Goal: Task Accomplishment & Management: Complete application form

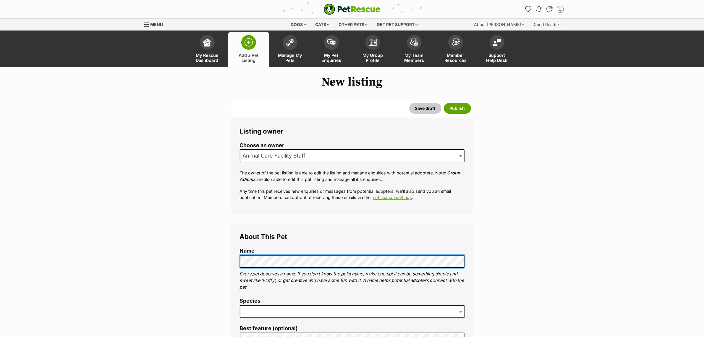
scroll to position [148, 0]
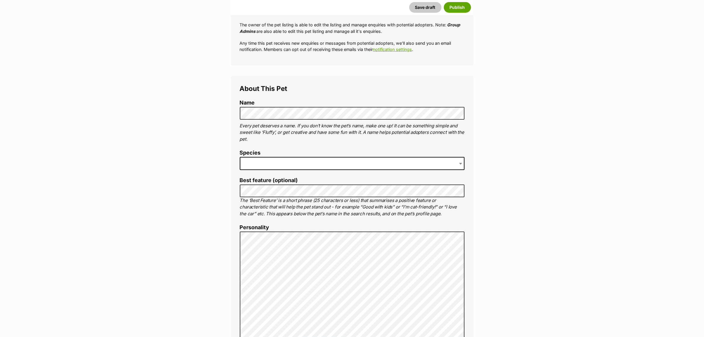
click at [279, 159] on span at bounding box center [352, 163] width 225 height 13
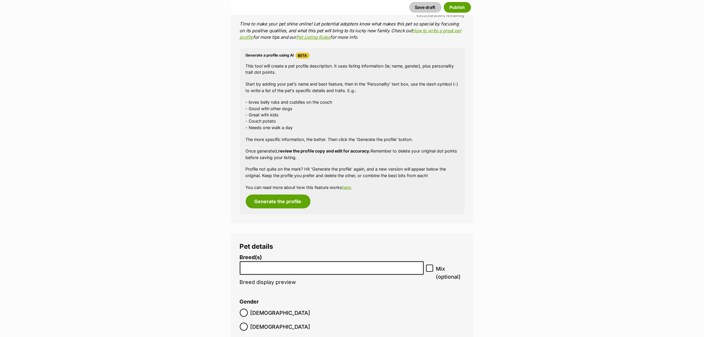
scroll to position [955, 0]
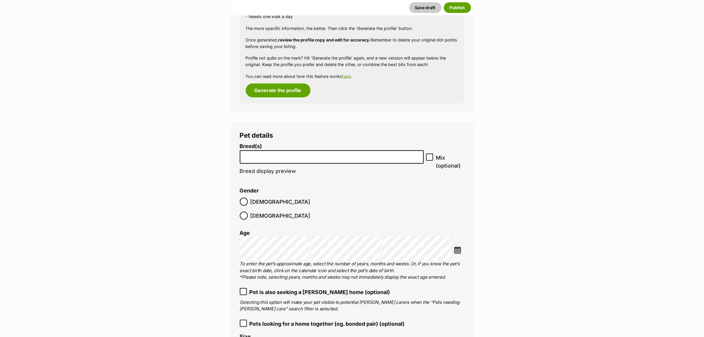
click at [280, 159] on li at bounding box center [332, 157] width 180 height 12
type input "staff"
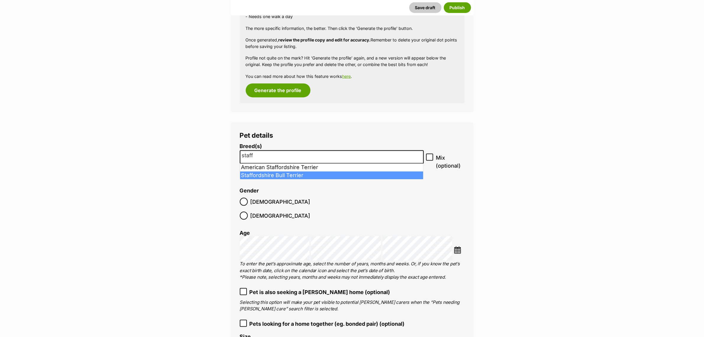
select select "198"
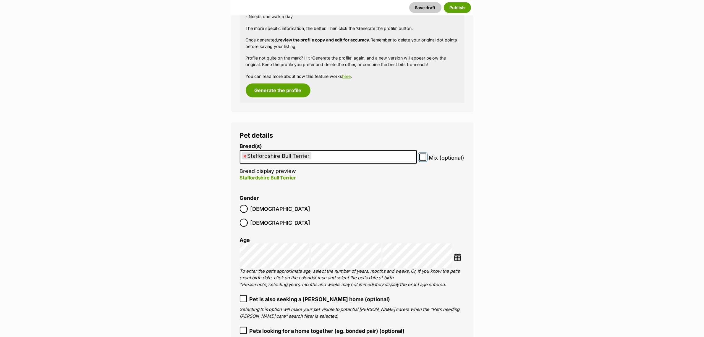
click at [423, 160] on input "Mix (optional)" at bounding box center [422, 156] width 7 height 7
checkbox input "true"
click at [458, 253] on img at bounding box center [457, 256] width 7 height 7
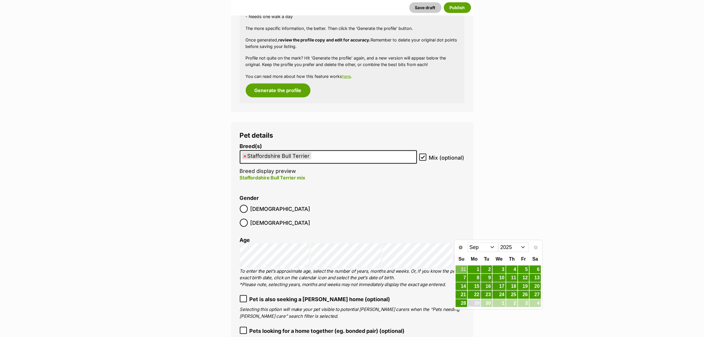
click at [508, 249] on select "2015 2016 2017 2018 2019 2020 2021 2022 2023 2024 2025" at bounding box center [514, 246] width 30 height 9
click at [483, 245] on select "Jan Feb Mar Apr May Jun Jul Aug Sep Oct Nov Dec" at bounding box center [483, 246] width 30 height 9
click at [462, 302] on link "25" at bounding box center [462, 302] width 12 height 7
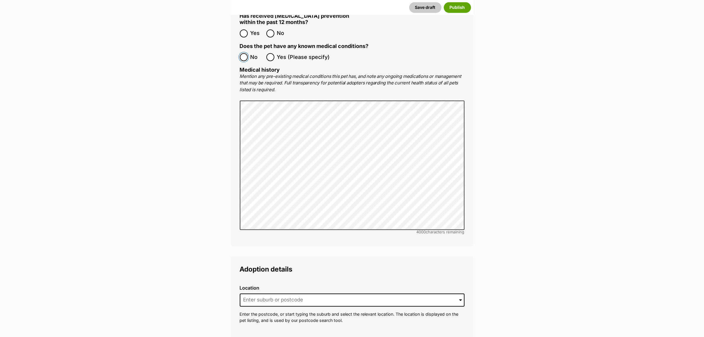
scroll to position [1509, 0]
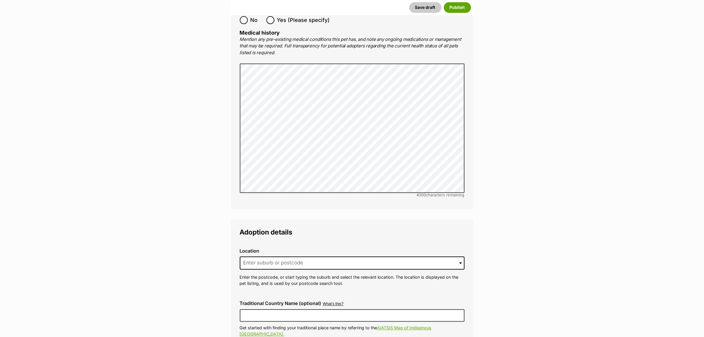
click at [303, 243] on div "Location 0 options available. Arrow down to browse or start typing to filter. E…" at bounding box center [352, 267] width 234 height 48
click at [303, 256] on input at bounding box center [352, 262] width 225 height 13
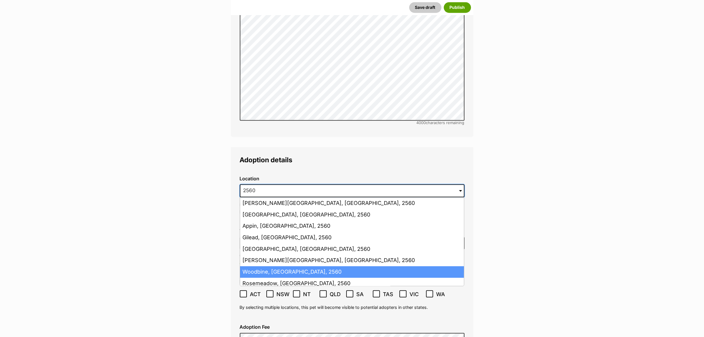
scroll to position [1583, 0]
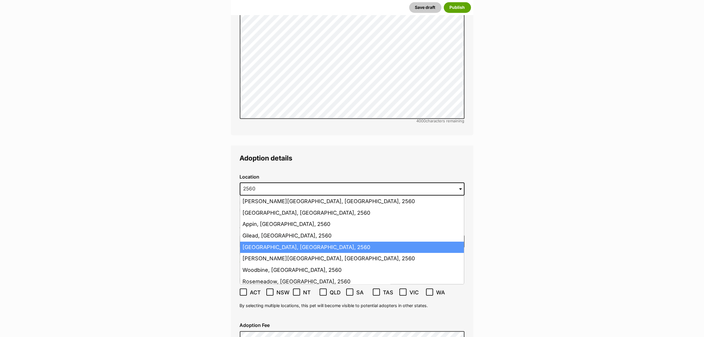
click at [263, 241] on li "Campbelltown, New South Wales, 2560" at bounding box center [352, 247] width 224 height 12
type input "Campbelltown, New South Wales, 2560"
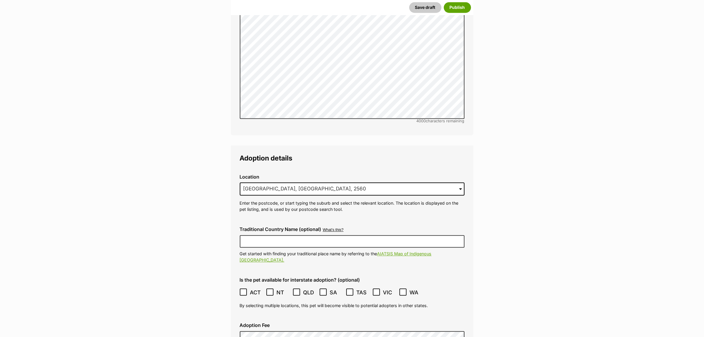
click at [253, 232] on div "Traditional Country Name (optional) What's this? We recognise that Australia al…" at bounding box center [352, 245] width 234 height 46
click at [258, 235] on input "Traditional Country Name (optional)" at bounding box center [352, 241] width 225 height 12
type input "Dharawal"
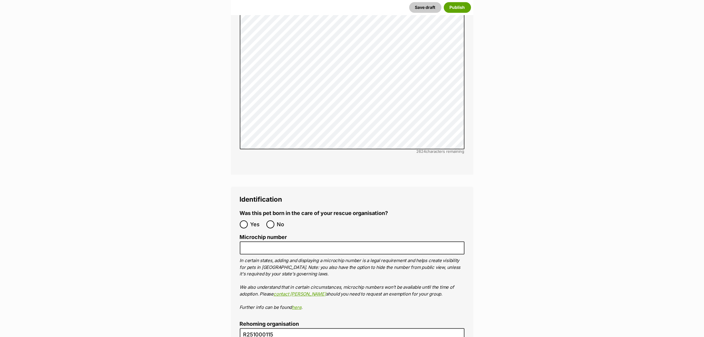
scroll to position [2138, 0]
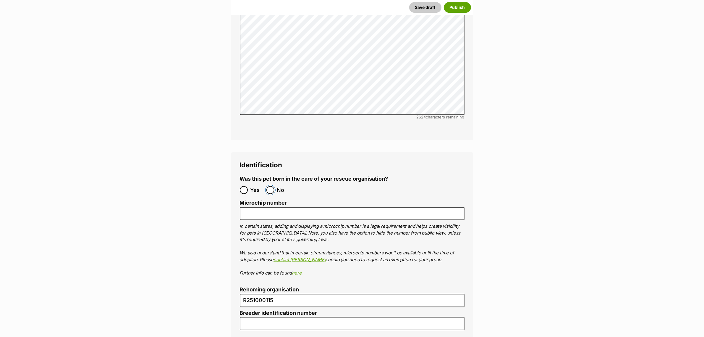
click at [273, 186] on input "No" at bounding box center [270, 190] width 8 height 8
radio input "true"
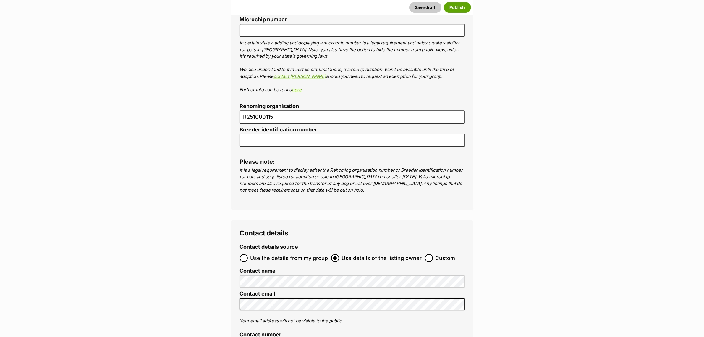
scroll to position [2359, 0]
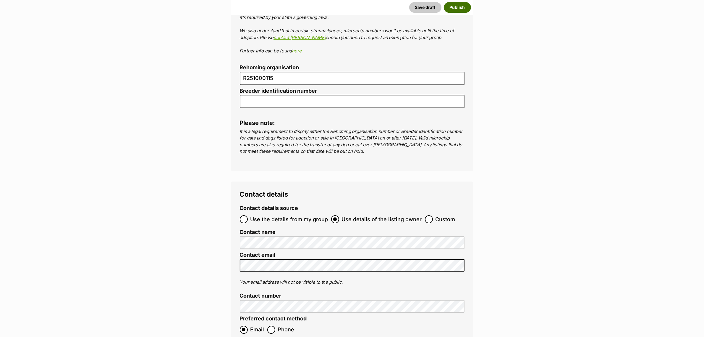
click at [457, 7] on button "Publish" at bounding box center [457, 7] width 27 height 11
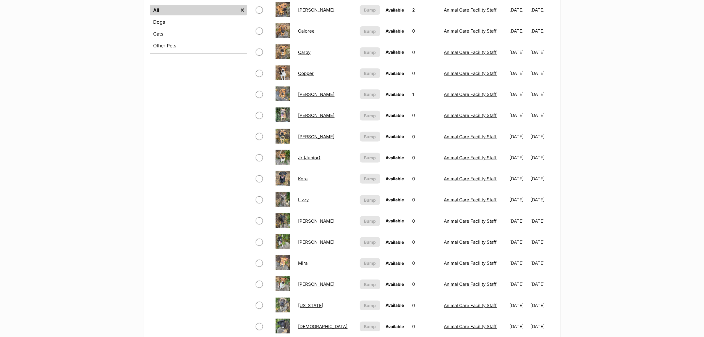
scroll to position [259, 0]
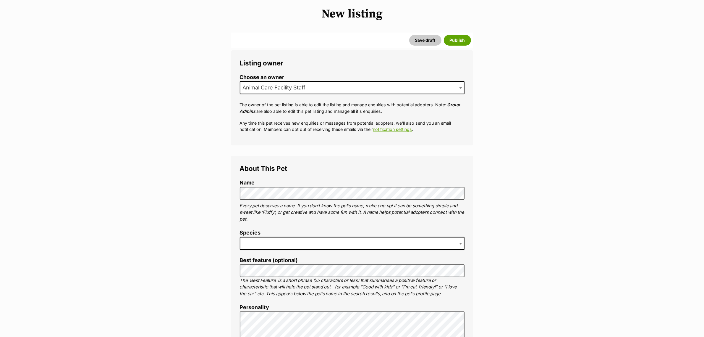
scroll to position [111, 0]
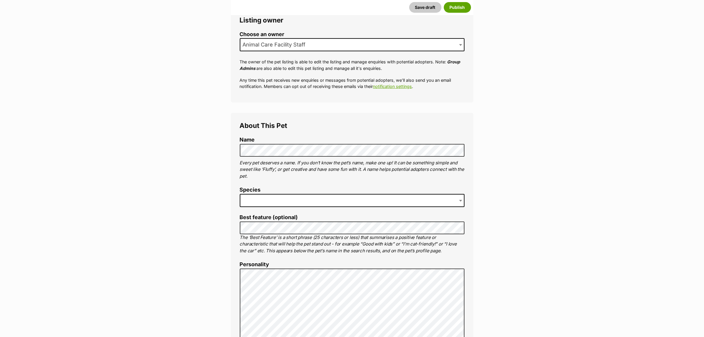
click at [261, 203] on span at bounding box center [352, 200] width 225 height 13
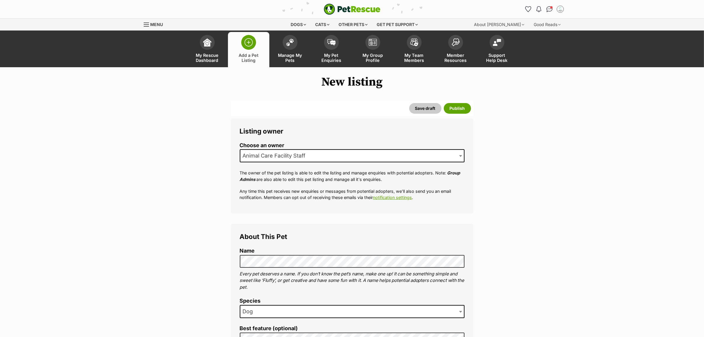
scroll to position [148, 0]
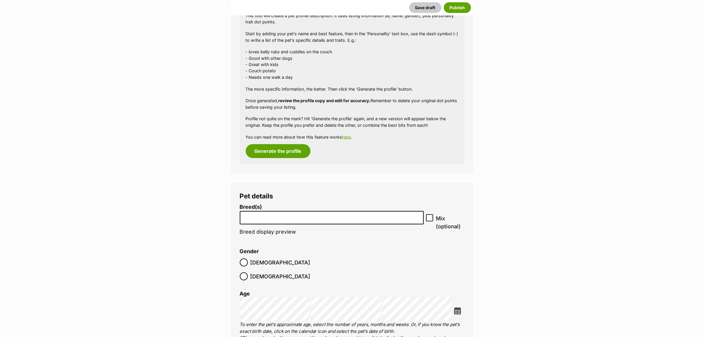
scroll to position [1005, 0]
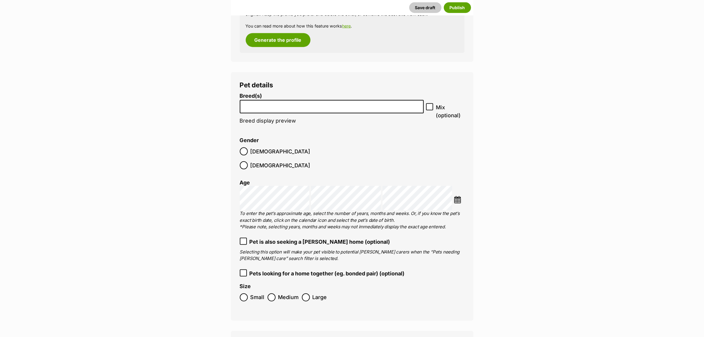
click at [274, 109] on li at bounding box center [332, 107] width 180 height 12
type input "american s"
select select "9"
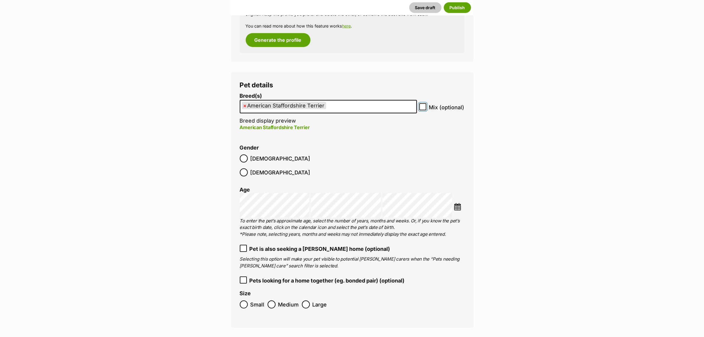
click at [425, 107] on input "Mix (optional)" at bounding box center [422, 106] width 7 height 7
checkbox input "true"
click at [235, 160] on div "Pet details Breed(s) American Staffordshire Terrier Affenpinscher Afghan Hound …" at bounding box center [352, 199] width 243 height 255
click at [460, 203] on img at bounding box center [457, 206] width 7 height 7
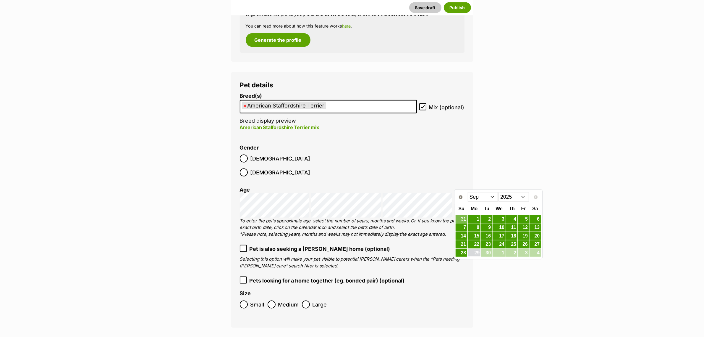
click at [527, 194] on select "2015 2016 2017 2018 2019 2020 2021 2022 2023 2024 2025" at bounding box center [514, 196] width 30 height 9
click at [484, 196] on select "Jan Feb Mar Apr May Jun Jul Aug Sep Oct Nov Dec" at bounding box center [483, 196] width 30 height 9
click at [492, 227] on link "10" at bounding box center [486, 227] width 11 height 7
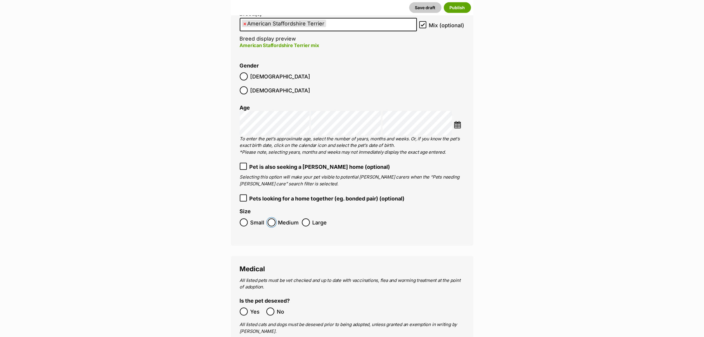
scroll to position [1190, 0]
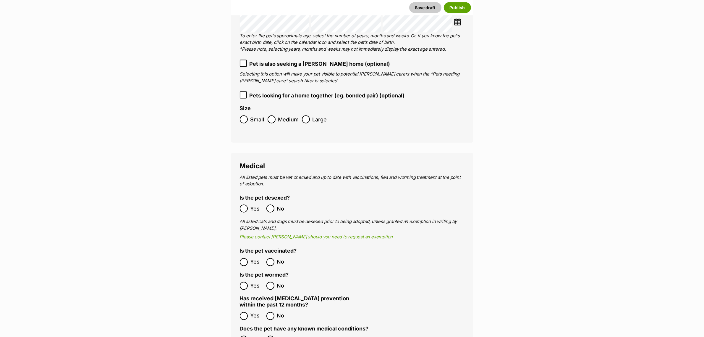
click at [244, 279] on ol "Yes No" at bounding box center [296, 286] width 112 height 14
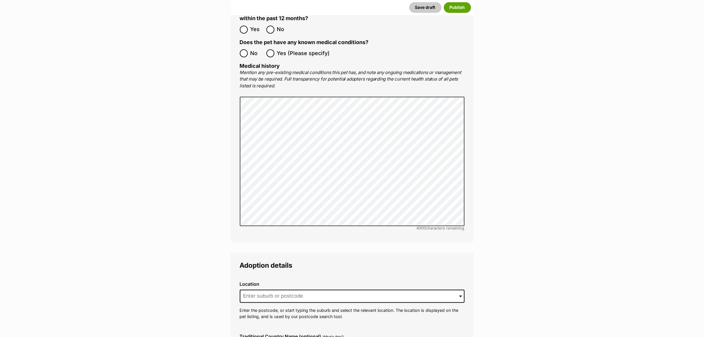
scroll to position [1523, 0]
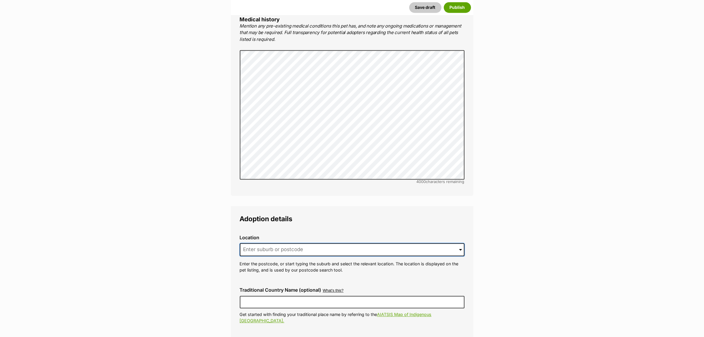
click at [382, 243] on input at bounding box center [352, 249] width 225 height 13
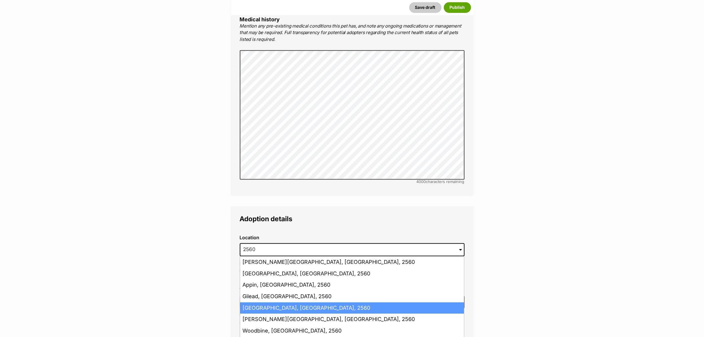
click at [259, 302] on li "Campbelltown, New South Wales, 2560" at bounding box center [352, 308] width 224 height 12
type input "Campbelltown, New South Wales, 2560"
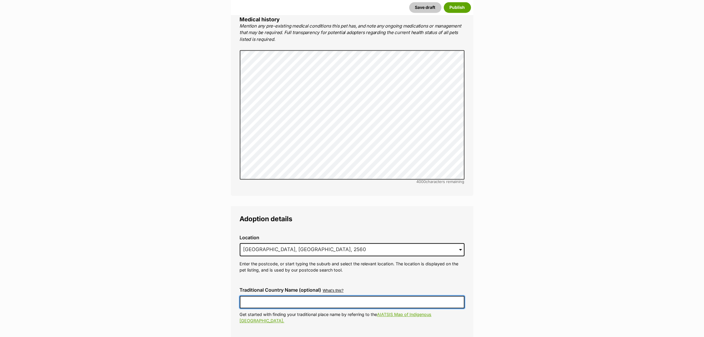
click at [259, 295] on input "Traditional Country Name (optional)" at bounding box center [352, 301] width 225 height 12
type input "Dharawal"
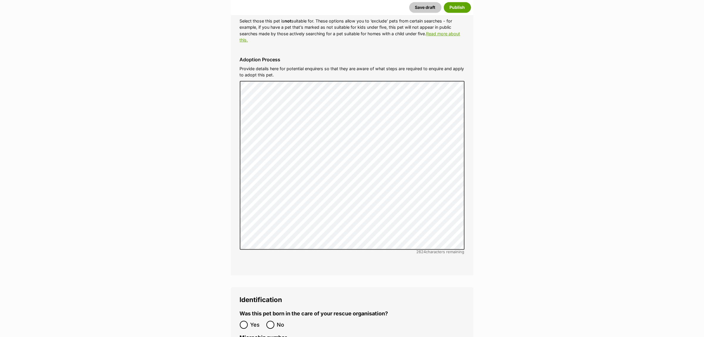
scroll to position [2114, 0]
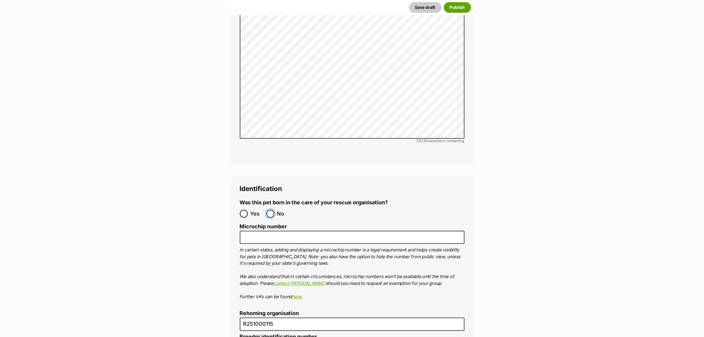
click at [272, 209] on input "No" at bounding box center [270, 213] width 8 height 8
radio input "true"
click at [457, 9] on button "Publish" at bounding box center [457, 7] width 27 height 11
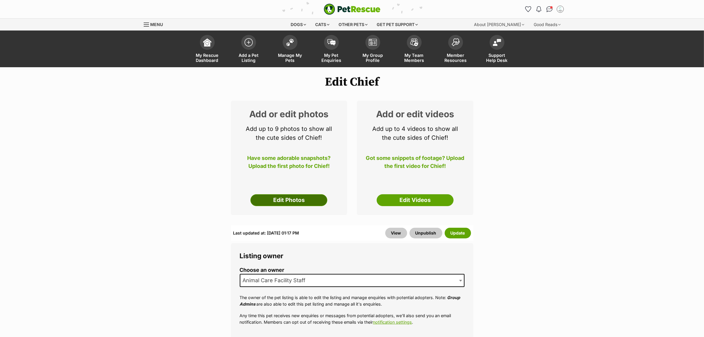
click at [280, 204] on link "Edit Photos" at bounding box center [289, 200] width 77 height 12
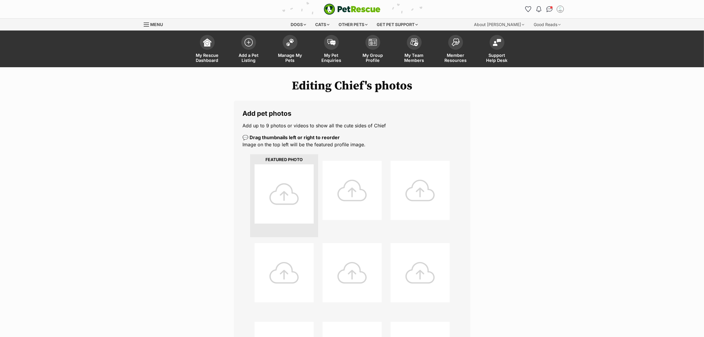
click at [277, 188] on div at bounding box center [284, 193] width 59 height 59
click at [292, 196] on div at bounding box center [284, 193] width 59 height 59
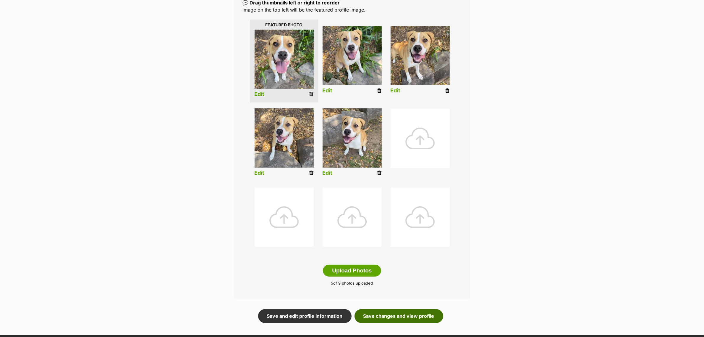
scroll to position [148, 0]
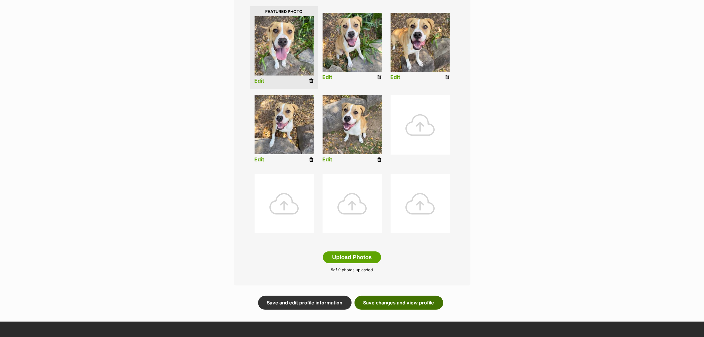
click at [413, 303] on link "Save changes and view profile" at bounding box center [399, 302] width 89 height 14
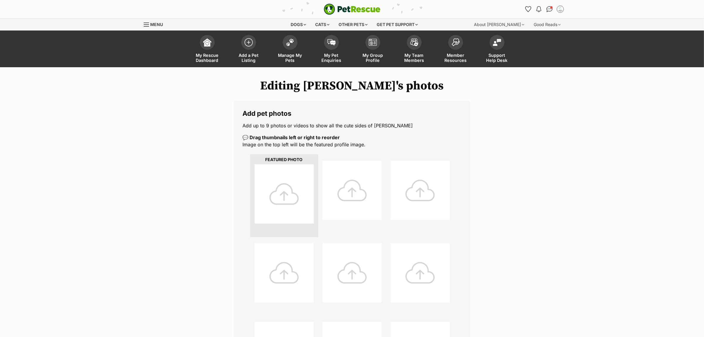
click at [269, 198] on div at bounding box center [284, 193] width 59 height 59
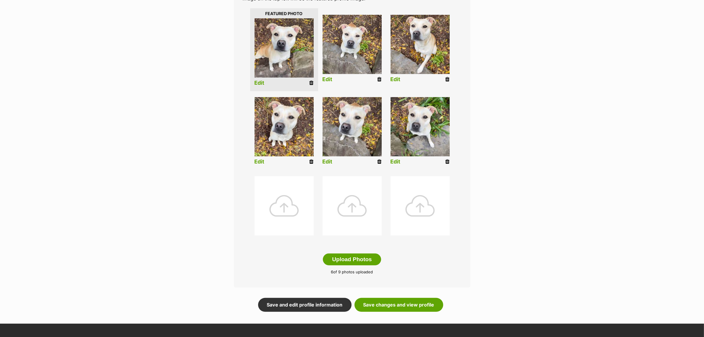
scroll to position [148, 0]
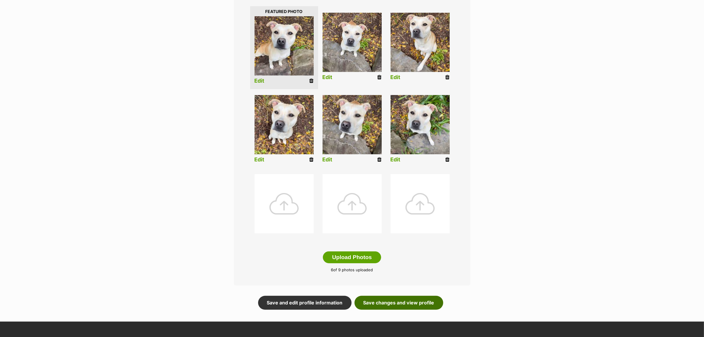
click at [428, 305] on link "Save changes and view profile" at bounding box center [399, 302] width 89 height 14
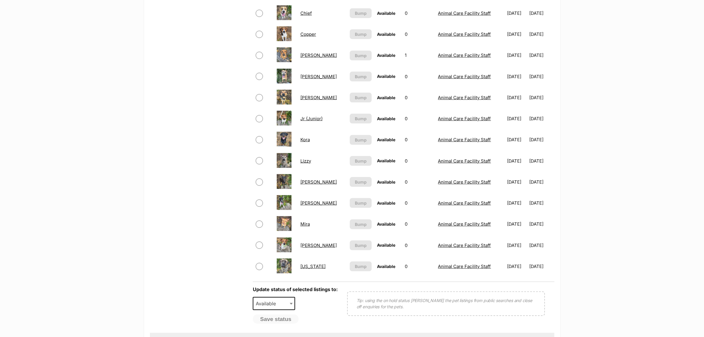
scroll to position [370, 0]
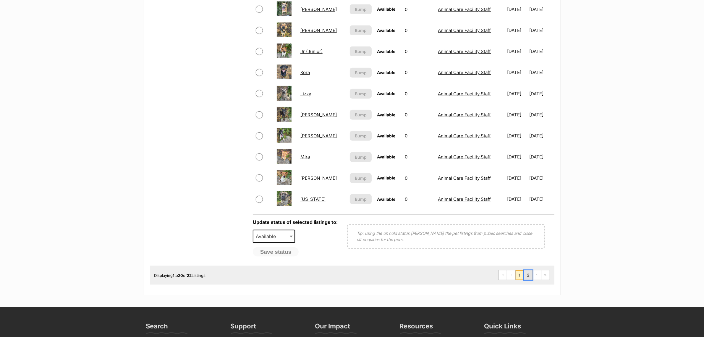
click at [530, 272] on link "2" at bounding box center [528, 274] width 8 height 9
